Goal: Task Accomplishment & Management: Manage account settings

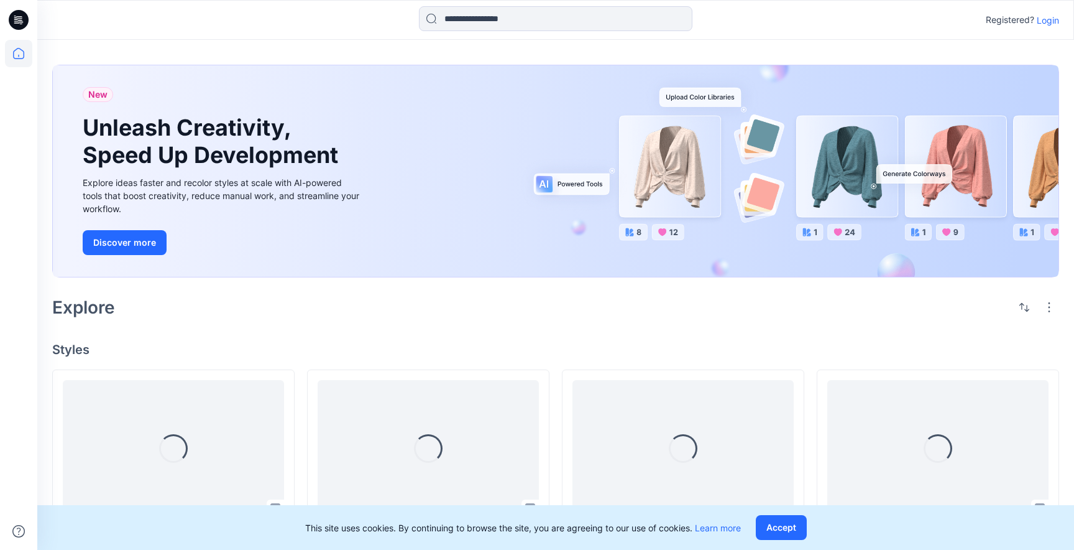
click at [1055, 22] on p "Login" at bounding box center [1048, 20] width 22 height 13
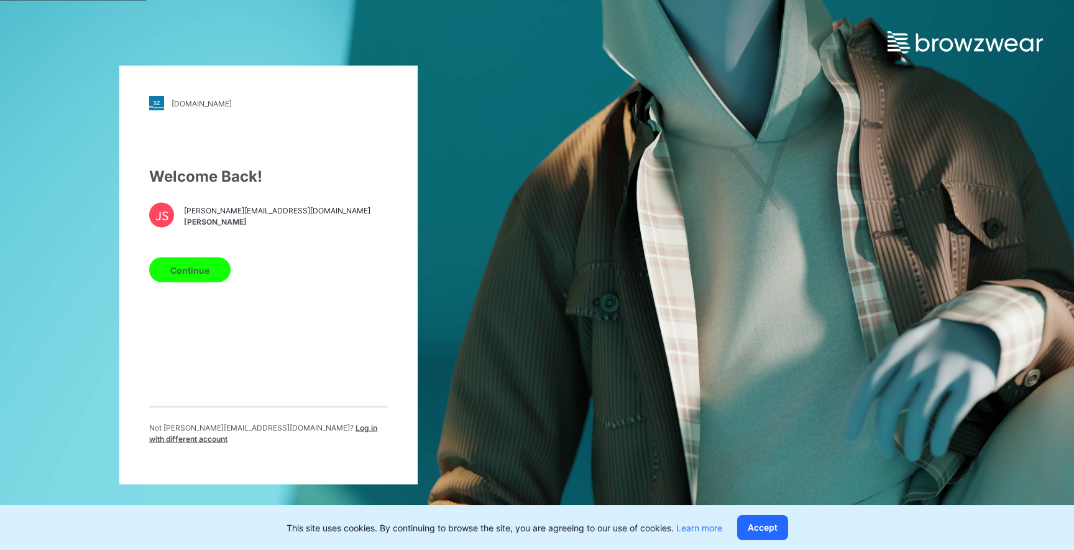
click at [198, 274] on button "Continue" at bounding box center [189, 269] width 81 height 25
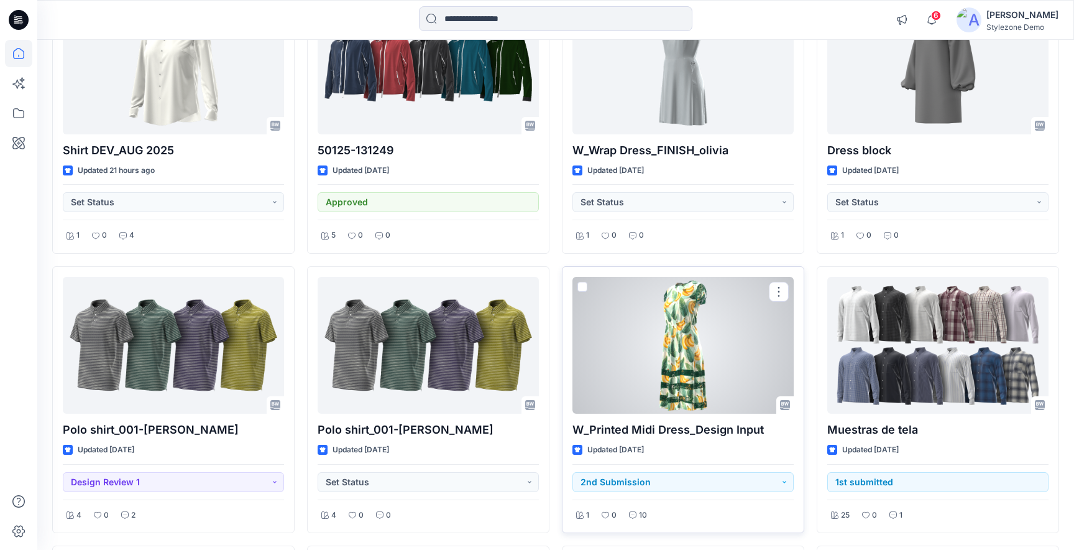
scroll to position [479, 0]
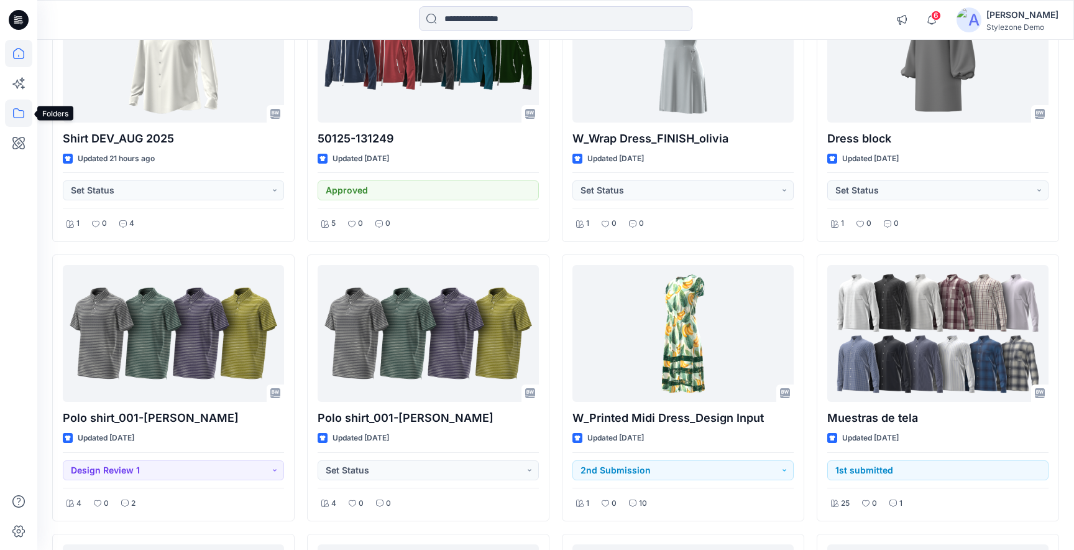
click at [12, 121] on icon at bounding box center [18, 112] width 27 height 27
